Goal: Information Seeking & Learning: Learn about a topic

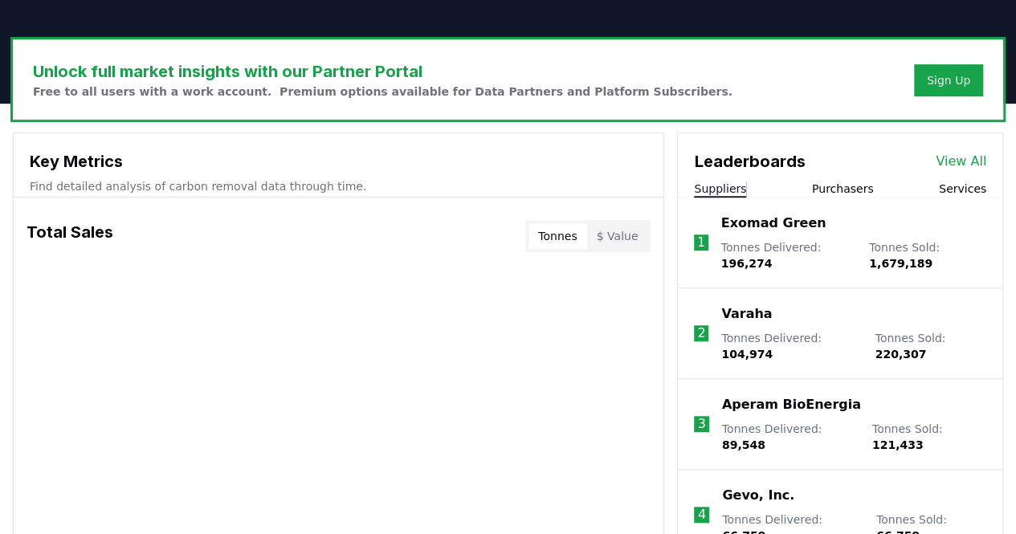
scroll to position [458, 0]
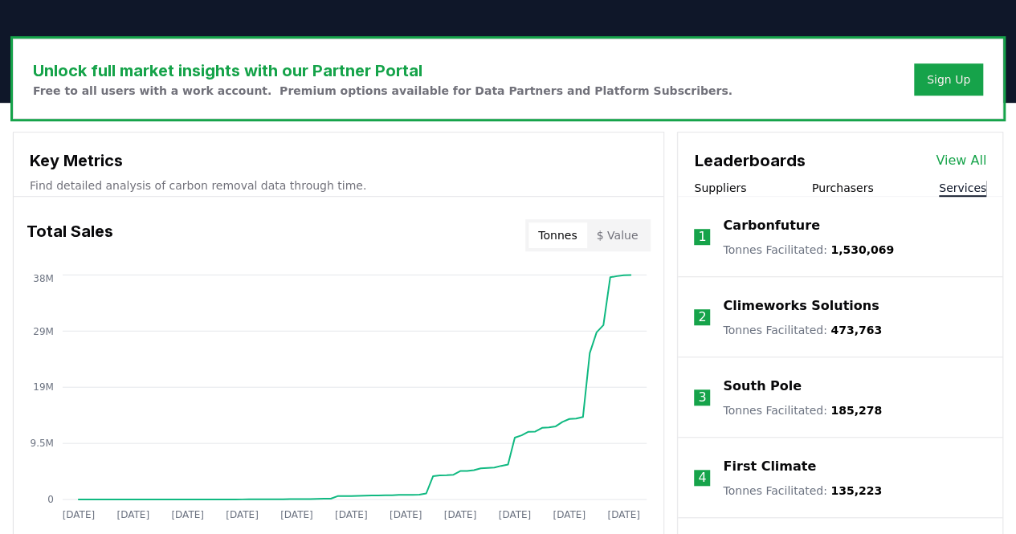
click at [596, 184] on button "Services" at bounding box center [962, 188] width 47 height 16
click at [596, 304] on p "Climeworks Solutions" at bounding box center [801, 305] width 156 height 19
